Goal: Transaction & Acquisition: Register for event/course

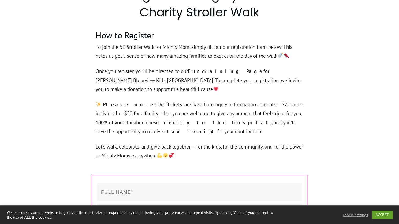
scroll to position [687, 0]
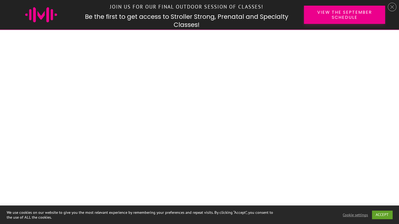
scroll to position [540, 0]
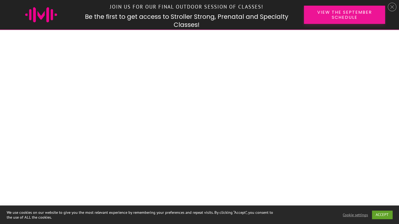
click at [313, 9] on link "View the September Schedule" at bounding box center [344, 15] width 81 height 18
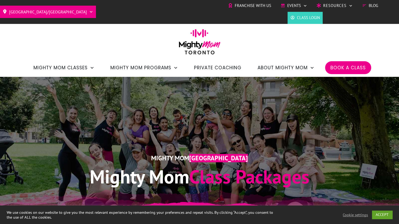
scroll to position [1, 0]
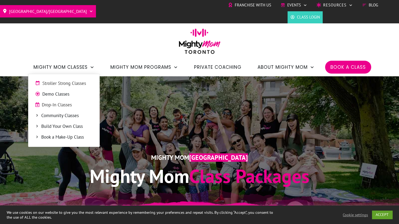
click at [69, 86] on span "Stroller Strong Classes" at bounding box center [67, 83] width 50 height 7
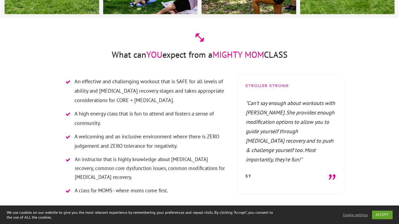
scroll to position [637, 0]
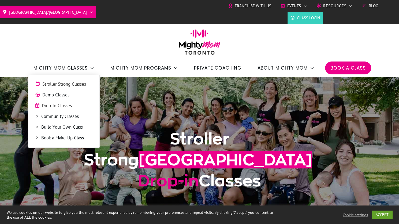
click at [69, 105] on span "Drop-In Classes" at bounding box center [67, 105] width 51 height 7
click at [60, 103] on span "Drop-In Classes" at bounding box center [67, 105] width 51 height 7
click at [62, 104] on span "Drop-In Classes" at bounding box center [67, 105] width 51 height 7
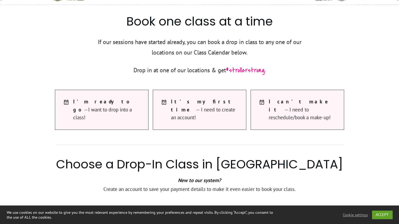
scroll to position [245, 0]
click at [238, 67] on span "#strollerstrong" at bounding box center [245, 70] width 39 height 10
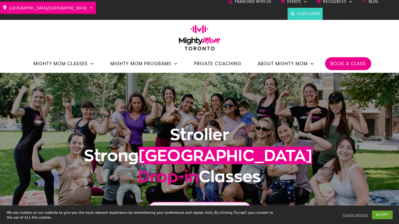
scroll to position [0, 0]
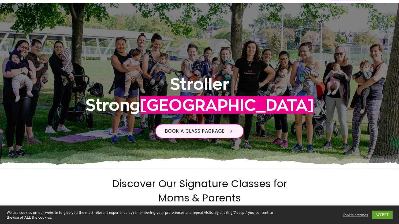
scroll to position [68, 0]
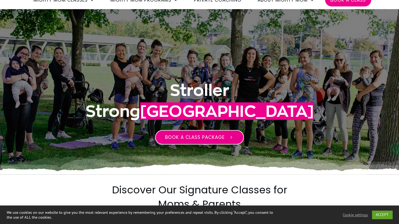
click at [172, 135] on span "Book a class package" at bounding box center [195, 137] width 60 height 6
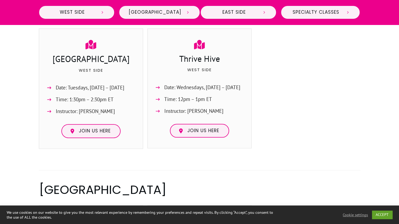
scroll to position [284, 0]
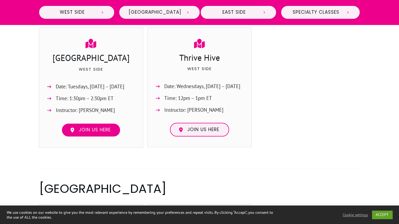
click at [106, 127] on span "Join us here" at bounding box center [95, 130] width 32 height 6
